Goal: Navigation & Orientation: Find specific page/section

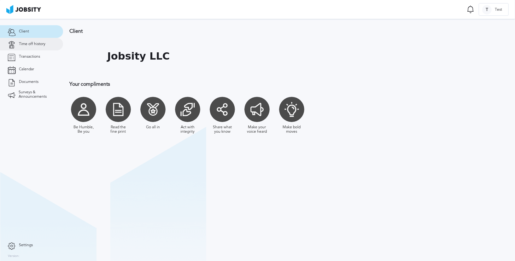
click at [36, 45] on span "Time off history" at bounding box center [32, 44] width 27 height 4
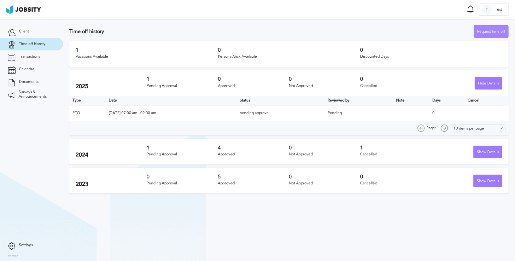
click at [490, 31] on div "Request time off" at bounding box center [491, 32] width 34 height 13
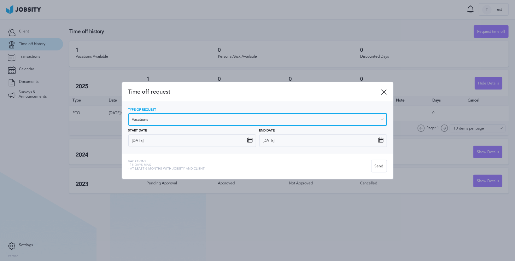
click at [165, 118] on input "Vacations" at bounding box center [257, 119] width 259 height 13
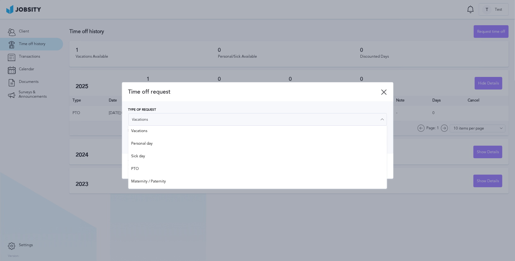
click at [384, 92] on icon at bounding box center [385, 92] width 6 height 6
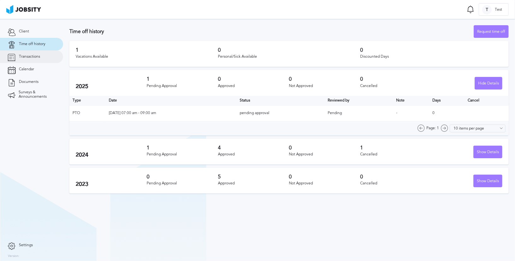
click at [23, 59] on span "Transactions" at bounding box center [29, 57] width 21 height 4
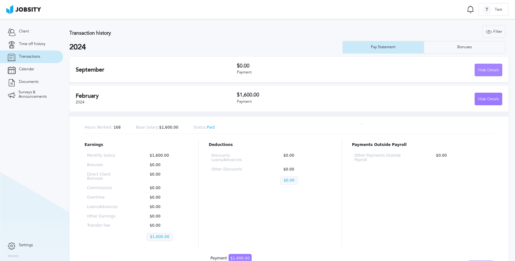
click at [488, 75] on div "Hide Details" at bounding box center [488, 70] width 27 height 13
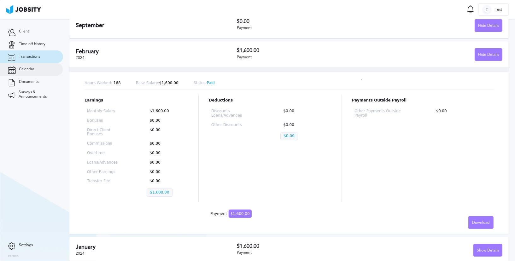
click at [45, 71] on link "Calendar" at bounding box center [31, 69] width 63 height 13
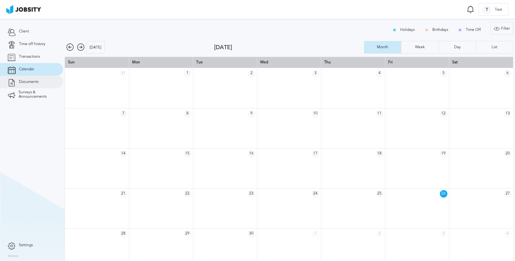
click at [25, 83] on span "Documents" at bounding box center [29, 82] width 20 height 4
